Goal: Transaction & Acquisition: Download file/media

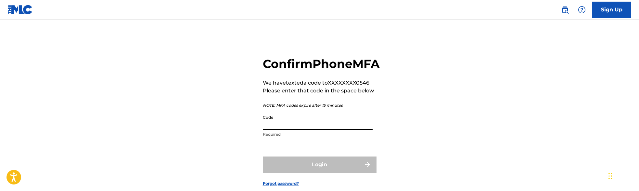
click at [291, 130] on input "Code" at bounding box center [318, 120] width 110 height 19
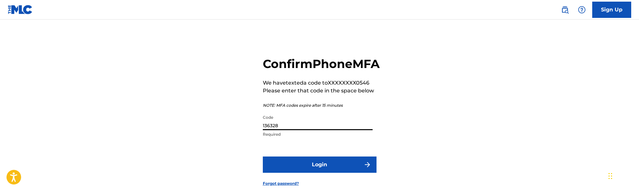
type input "136328"
click at [342, 172] on button "Login" at bounding box center [320, 164] width 114 height 16
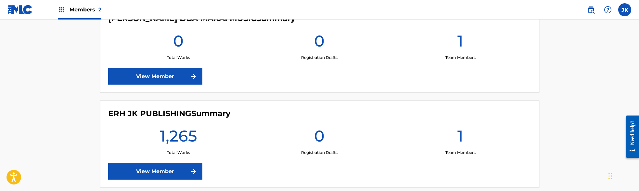
scroll to position [202, 0]
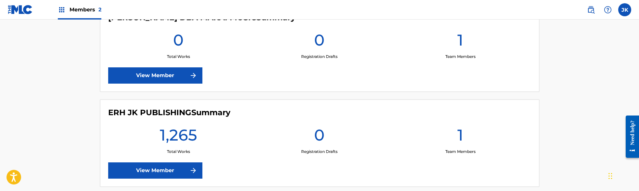
click at [182, 171] on link "View Member" at bounding box center [155, 170] width 94 height 16
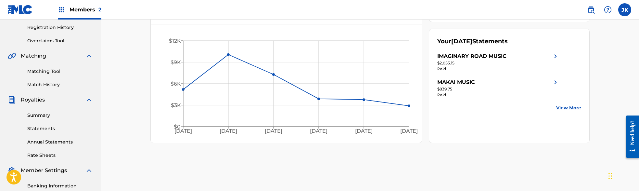
scroll to position [127, 0]
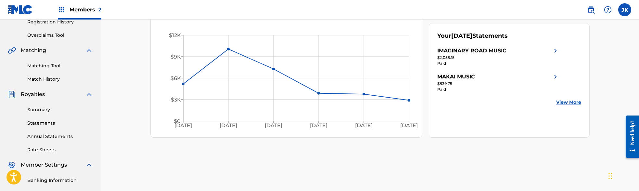
click at [56, 124] on link "Statements" at bounding box center [60, 122] width 66 height 7
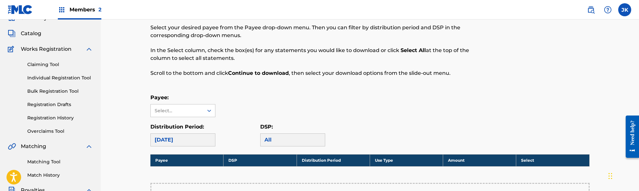
scroll to position [34, 0]
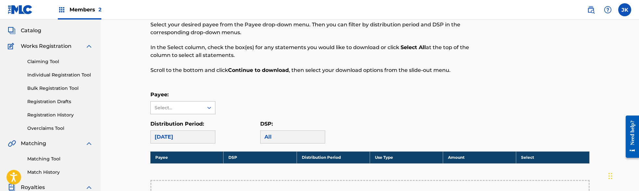
click at [208, 107] on icon at bounding box center [209, 107] width 4 height 2
click at [190, 121] on div "IMAGINARY ROAD MUSIC" at bounding box center [183, 126] width 64 height 24
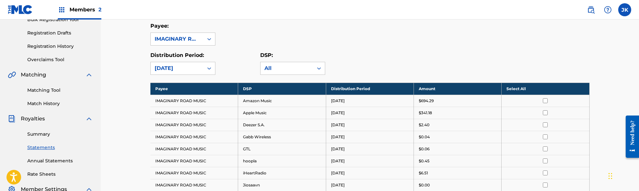
scroll to position [109, 0]
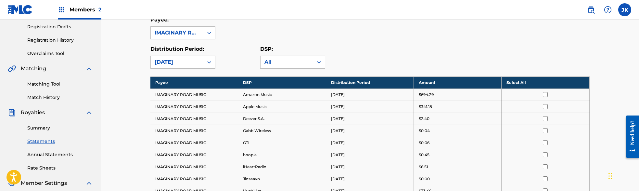
click at [530, 84] on th "Select All" at bounding box center [545, 82] width 88 height 12
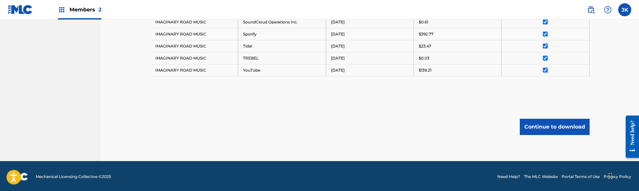
scroll to position [362, 0]
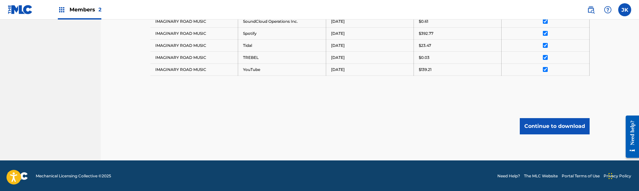
click at [547, 124] on button "Continue to download" at bounding box center [554, 126] width 70 height 16
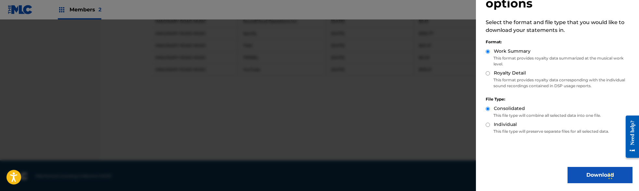
scroll to position [34, 0]
click at [599, 176] on button "Download" at bounding box center [599, 175] width 65 height 16
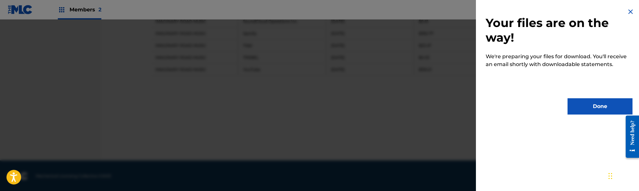
click at [584, 109] on button "Done" at bounding box center [599, 106] width 65 height 16
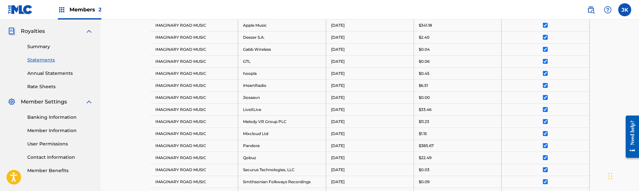
scroll to position [133, 0]
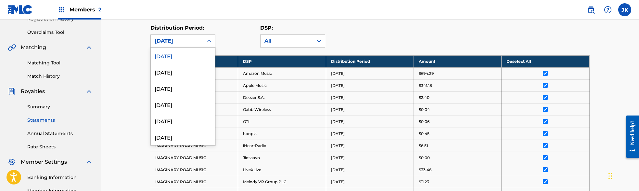
click at [208, 36] on div at bounding box center [209, 41] width 12 height 12
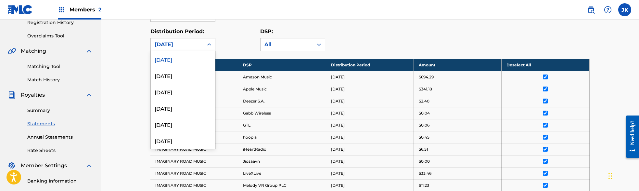
click at [206, 39] on div at bounding box center [209, 45] width 12 height 12
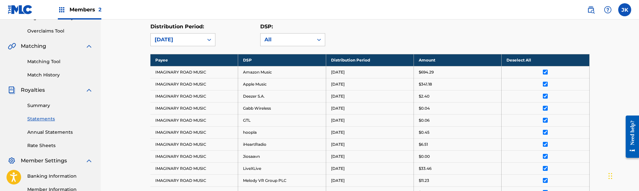
scroll to position [131, 0]
click at [223, 60] on th "Payee" at bounding box center [194, 60] width 88 height 12
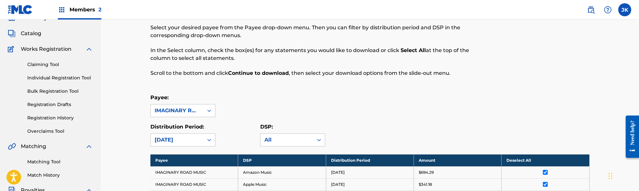
scroll to position [47, 0]
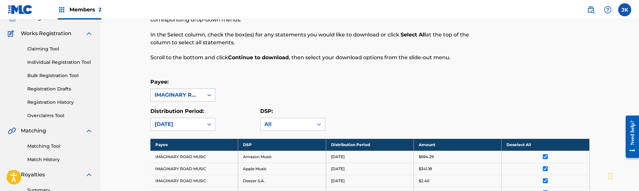
click at [210, 95] on icon at bounding box center [209, 95] width 4 height 2
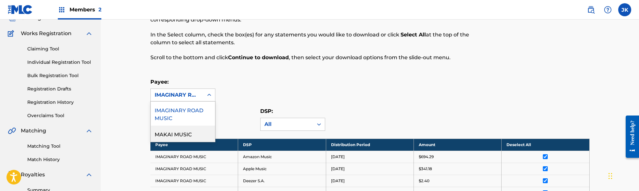
click at [191, 135] on div "MAKAI MUSIC" at bounding box center [183, 133] width 64 height 16
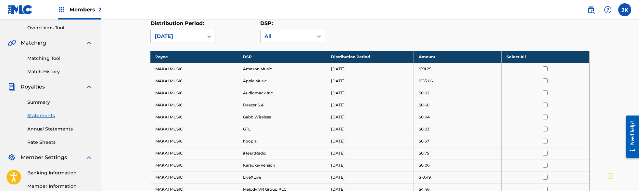
scroll to position [137, 0]
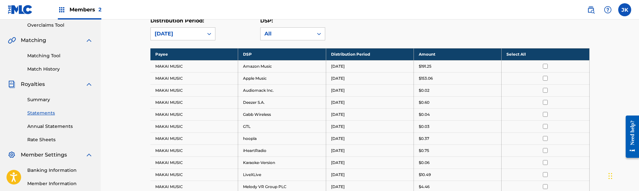
click at [553, 53] on th "Select All" at bounding box center [545, 54] width 88 height 12
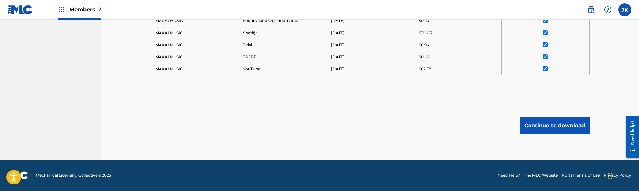
scroll to position [375, 0]
click at [557, 122] on button "Continue to download" at bounding box center [554, 125] width 70 height 16
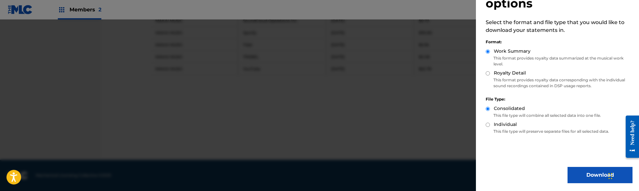
scroll to position [34, 0]
click at [576, 174] on button "Download" at bounding box center [599, 175] width 65 height 16
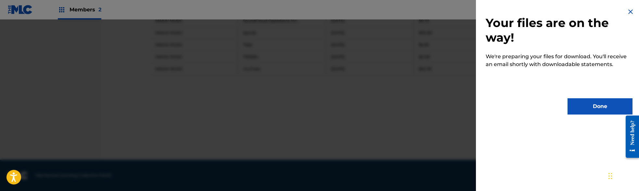
click at [599, 104] on button "Done" at bounding box center [599, 106] width 65 height 16
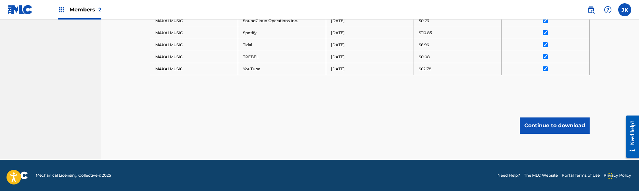
click at [624, 10] on label at bounding box center [624, 9] width 13 height 13
click at [624, 10] on input "[PERSON_NAME] [PERSON_NAME] [EMAIL_ADDRESS][DOMAIN_NAME] Notification Preferenc…" at bounding box center [624, 10] width 0 height 0
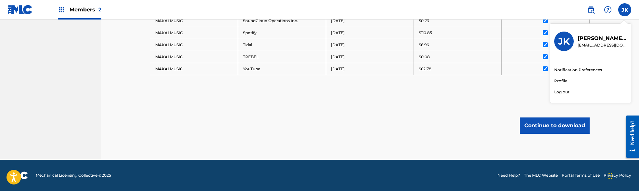
click at [565, 93] on p "Log out" at bounding box center [561, 92] width 15 height 6
click at [624, 10] on input "[PERSON_NAME] [PERSON_NAME] [EMAIL_ADDRESS][DOMAIN_NAME] Notification Preferenc…" at bounding box center [624, 10] width 0 height 0
